Goal: Task Accomplishment & Management: Manage account settings

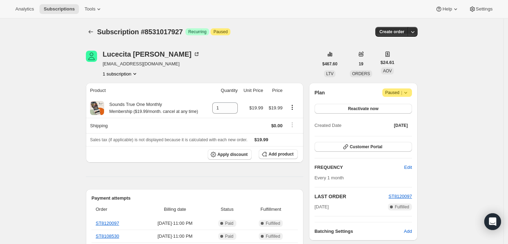
click at [405, 93] on icon at bounding box center [405, 92] width 7 height 7
click at [330, 108] on button "Reactivate now" at bounding box center [363, 109] width 97 height 10
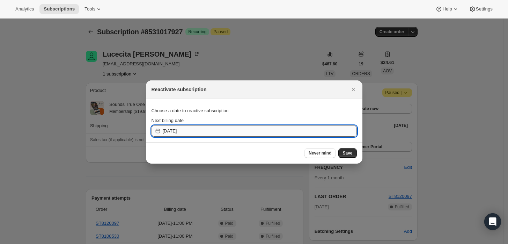
click at [238, 132] on input "[DATE]" at bounding box center [260, 130] width 194 height 11
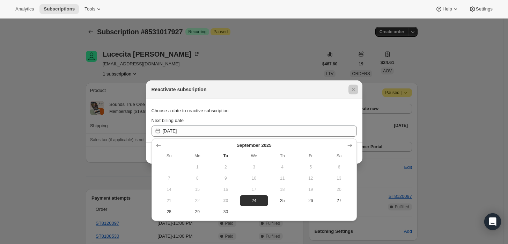
drag, startPoint x: 83, startPoint y: 149, endPoint x: 65, endPoint y: 155, distance: 19.8
click at [82, 148] on div at bounding box center [254, 122] width 508 height 244
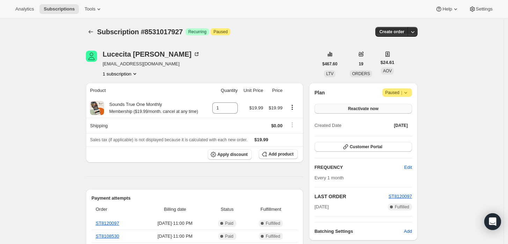
click at [343, 108] on button "Reactivate now" at bounding box center [363, 109] width 97 height 10
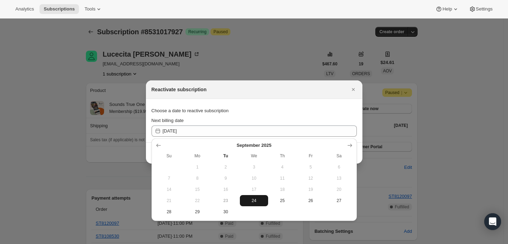
click at [254, 200] on span "24" at bounding box center [254, 201] width 23 height 6
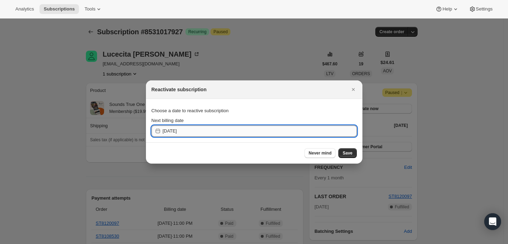
click at [204, 125] on input "[DATE]" at bounding box center [260, 130] width 194 height 11
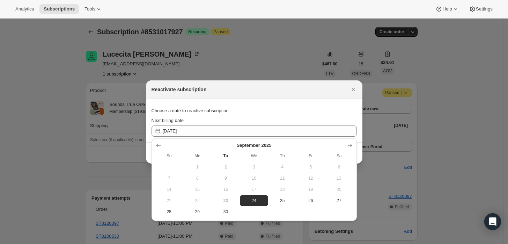
click at [256, 202] on span "24" at bounding box center [254, 201] width 23 height 6
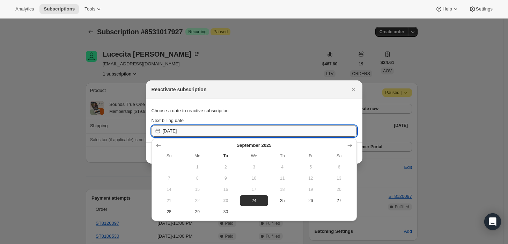
click at [220, 135] on input "[DATE]" at bounding box center [260, 130] width 194 height 11
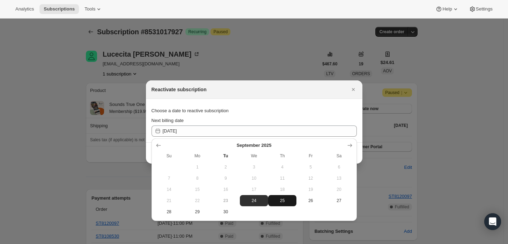
click at [284, 199] on span "25" at bounding box center [282, 201] width 23 height 6
type input "[DATE]"
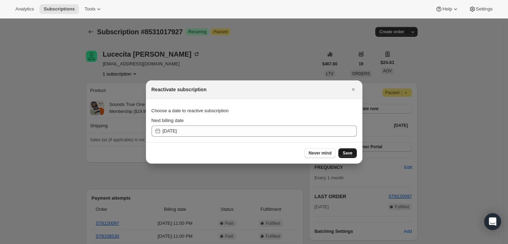
click at [352, 153] on span "Save" at bounding box center [347, 153] width 10 height 6
